Goal: Task Accomplishment & Management: Complete application form

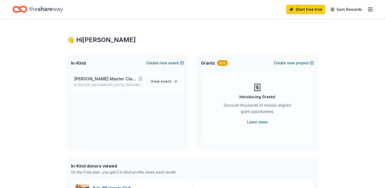
click at [105, 79] on span "[PERSON_NAME] Master Class Hosted By Onyx Dance Studio" at bounding box center [106, 78] width 64 height 6
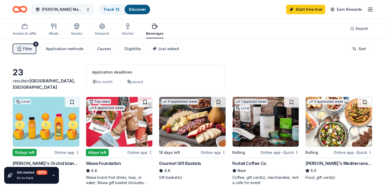
click at [82, 10] on span "[PERSON_NAME] Master Class Hosted By Onyx Dance Studio" at bounding box center [63, 9] width 42 height 6
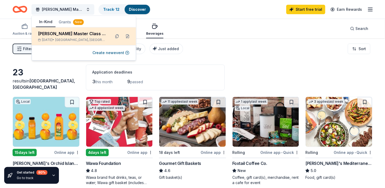
click at [87, 34] on div "[PERSON_NAME] Master Class Hosted By Onyx Dance Studio" at bounding box center [72, 33] width 69 height 6
click at [115, 37] on button at bounding box center [117, 36] width 8 height 8
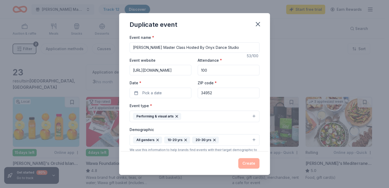
scroll to position [102, 0]
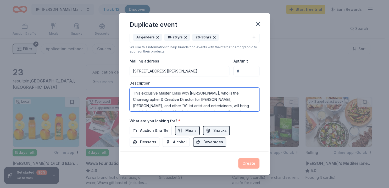
click at [212, 100] on textarea "This exclusive Master Class with [PERSON_NAME], who is the Choreographer & Crea…" at bounding box center [195, 99] width 130 height 24
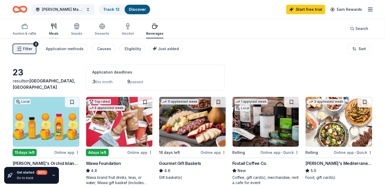
click at [55, 29] on div "Meals" at bounding box center [53, 29] width 9 height 13
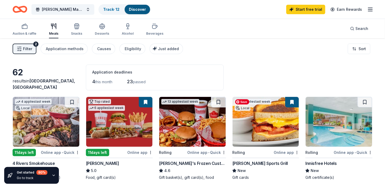
click at [262, 132] on img at bounding box center [266, 122] width 67 height 50
click at [76, 9] on span "[PERSON_NAME] Master Class Hosted By Onyx Dance Studio" at bounding box center [63, 9] width 42 height 6
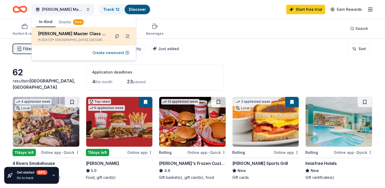
click at [114, 36] on button at bounding box center [117, 36] width 8 height 8
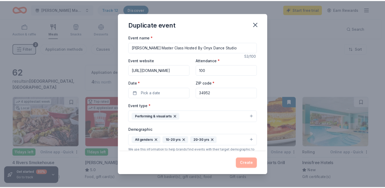
scroll to position [102, 0]
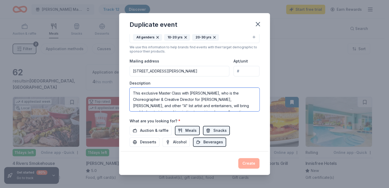
click at [200, 95] on textarea "This exclusive Master Class with [PERSON_NAME], who is the Choreographer & Crea…" at bounding box center [195, 99] width 130 height 24
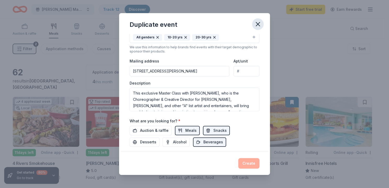
click at [258, 25] on icon "button" at bounding box center [258, 24] width 4 height 4
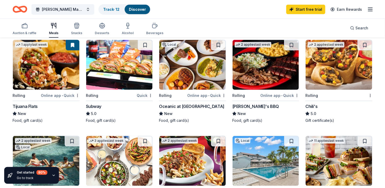
scroll to position [257, 0]
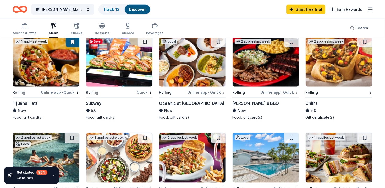
click at [103, 78] on img at bounding box center [119, 62] width 67 height 50
click at [370, 10] on icon "button" at bounding box center [370, 9] width 6 height 6
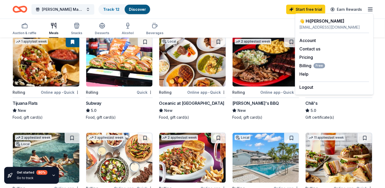
click at [278, 19] on div "Auction & raffle Meals Snacks Desserts Alcohol Beverages Search" at bounding box center [193, 27] width 360 height 19
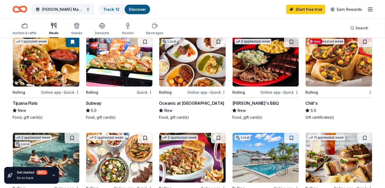
click at [319, 76] on img at bounding box center [339, 62] width 67 height 50
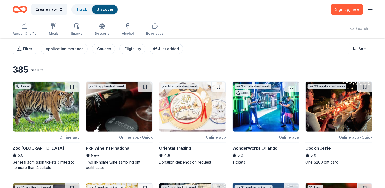
click at [370, 10] on icon "button" at bounding box center [370, 9] width 6 height 6
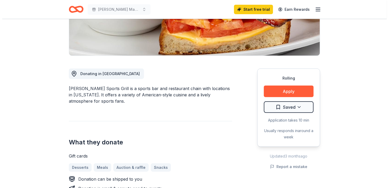
scroll to position [101, 0]
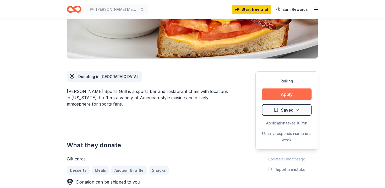
click at [294, 91] on button "Apply" at bounding box center [287, 94] width 50 height 12
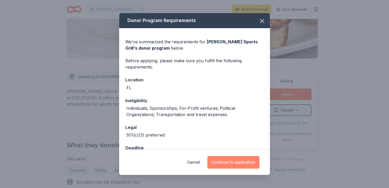
click at [242, 164] on button "Continue to application" at bounding box center [233, 162] width 52 height 13
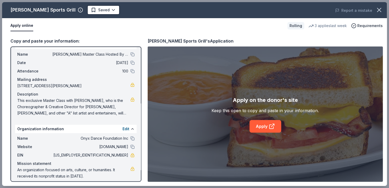
scroll to position [15, 0]
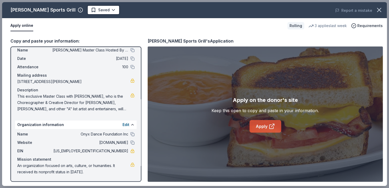
click at [265, 128] on link "Apply" at bounding box center [266, 126] width 32 height 13
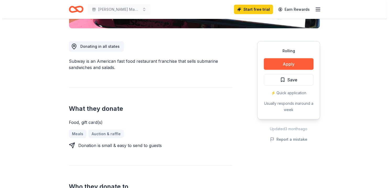
scroll to position [164, 0]
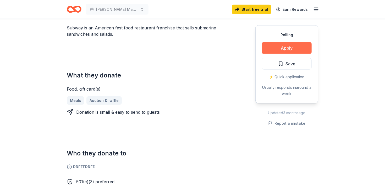
click at [279, 48] on button "Apply" at bounding box center [287, 48] width 50 height 12
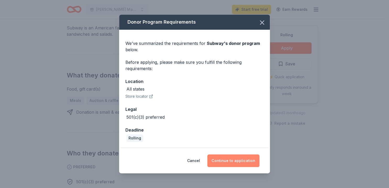
click at [223, 162] on button "Continue to application" at bounding box center [233, 160] width 52 height 13
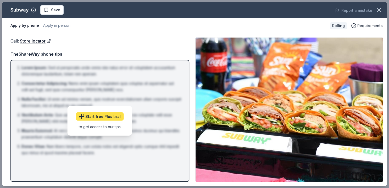
click at [113, 115] on link "Start free Plus trial" at bounding box center [100, 116] width 48 height 8
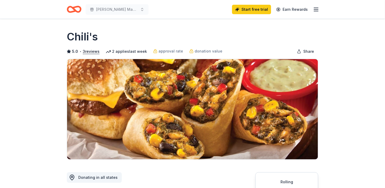
scroll to position [164, 0]
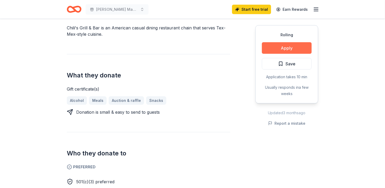
click at [278, 47] on button "Apply" at bounding box center [287, 48] width 50 height 12
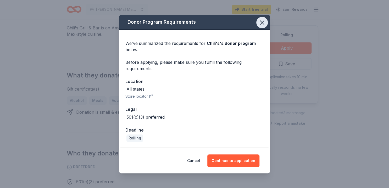
click at [261, 26] on icon "button" at bounding box center [261, 22] width 7 height 7
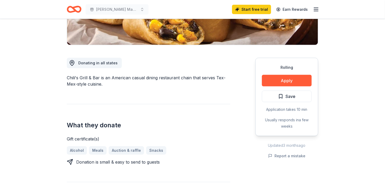
scroll to position [109, 0]
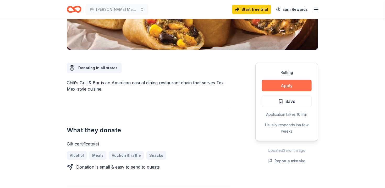
click at [304, 85] on button "Apply" at bounding box center [287, 86] width 50 height 12
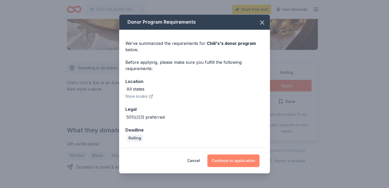
click at [224, 157] on button "Continue to application" at bounding box center [233, 160] width 52 height 13
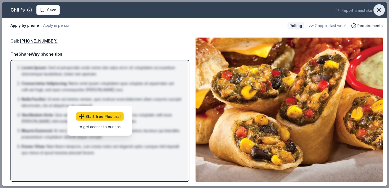
click at [380, 8] on icon "button" at bounding box center [379, 9] width 7 height 7
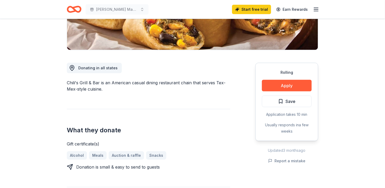
click at [313, 9] on icon "button" at bounding box center [316, 9] width 6 height 6
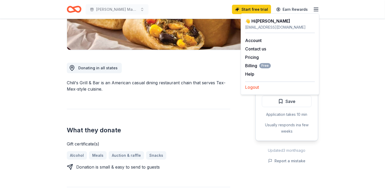
click at [251, 87] on button "Logout" at bounding box center [252, 87] width 14 height 6
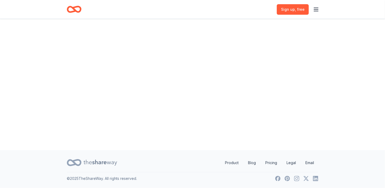
scroll to position [0, 0]
